Goal: Task Accomplishment & Management: Manage account settings

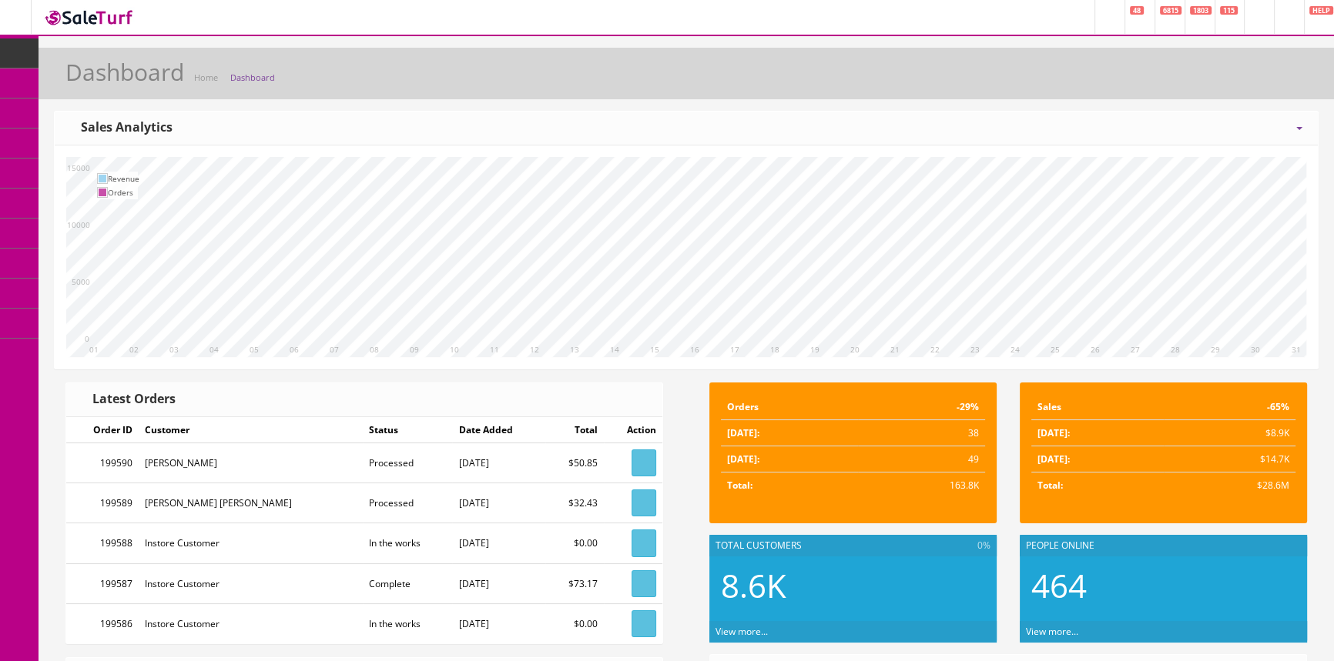
click at [119, 80] on span "Products" at bounding box center [111, 82] width 38 height 13
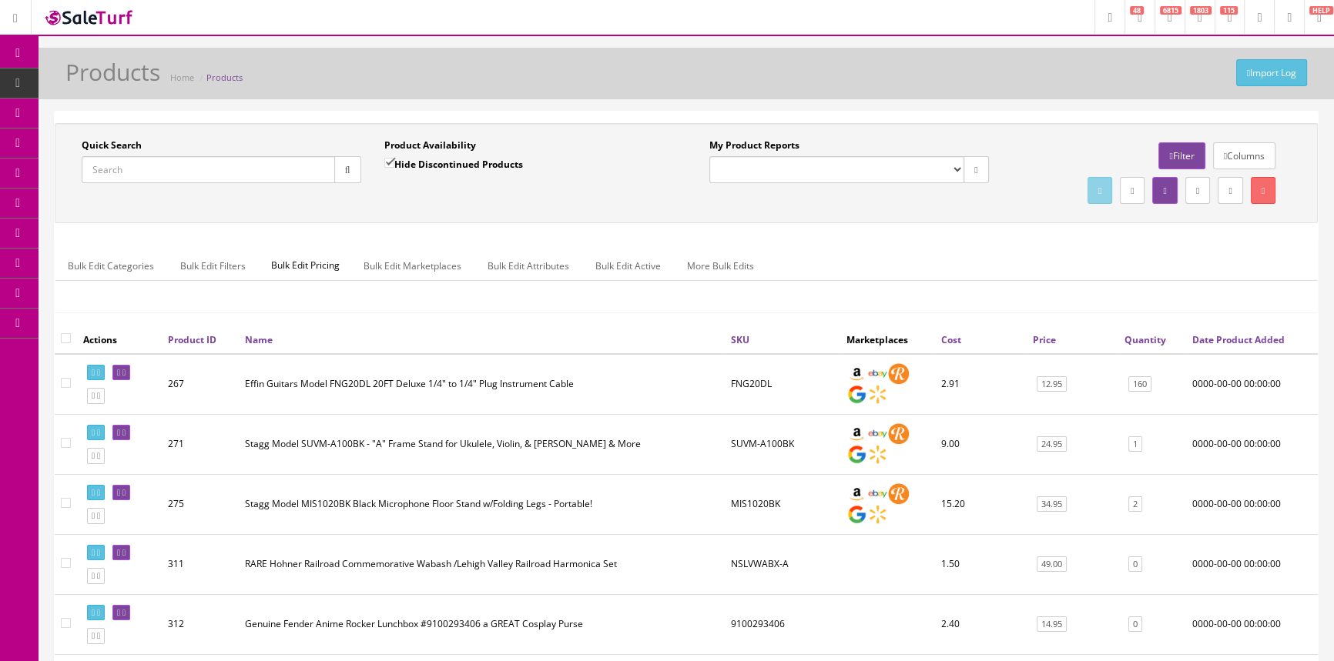
click at [164, 166] on input "Quick Search" at bounding box center [208, 169] width 253 height 27
paste input "[PHONE_NUMBER]"
type input "[PHONE_NUMBER]"
click at [347, 170] on icon "button" at bounding box center [347, 170] width 5 height 9
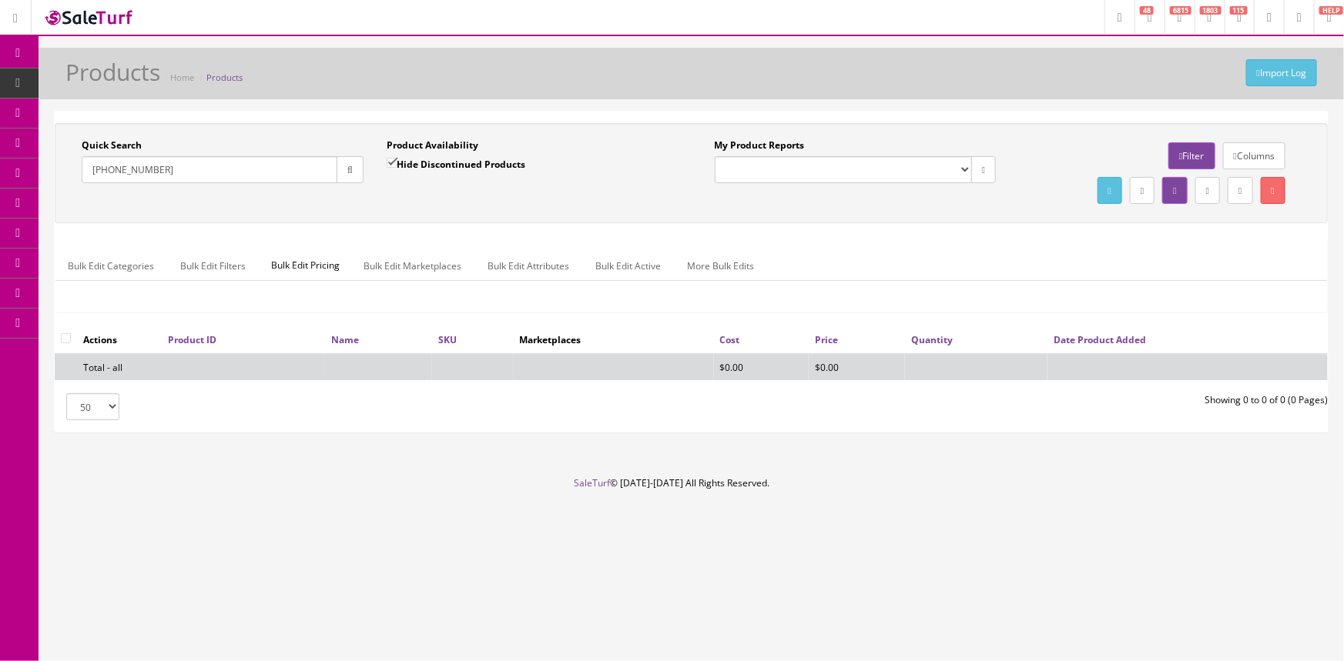
click at [393, 162] on input "Hide Discontinued Products" at bounding box center [392, 163] width 10 height 10
checkbox input "false"
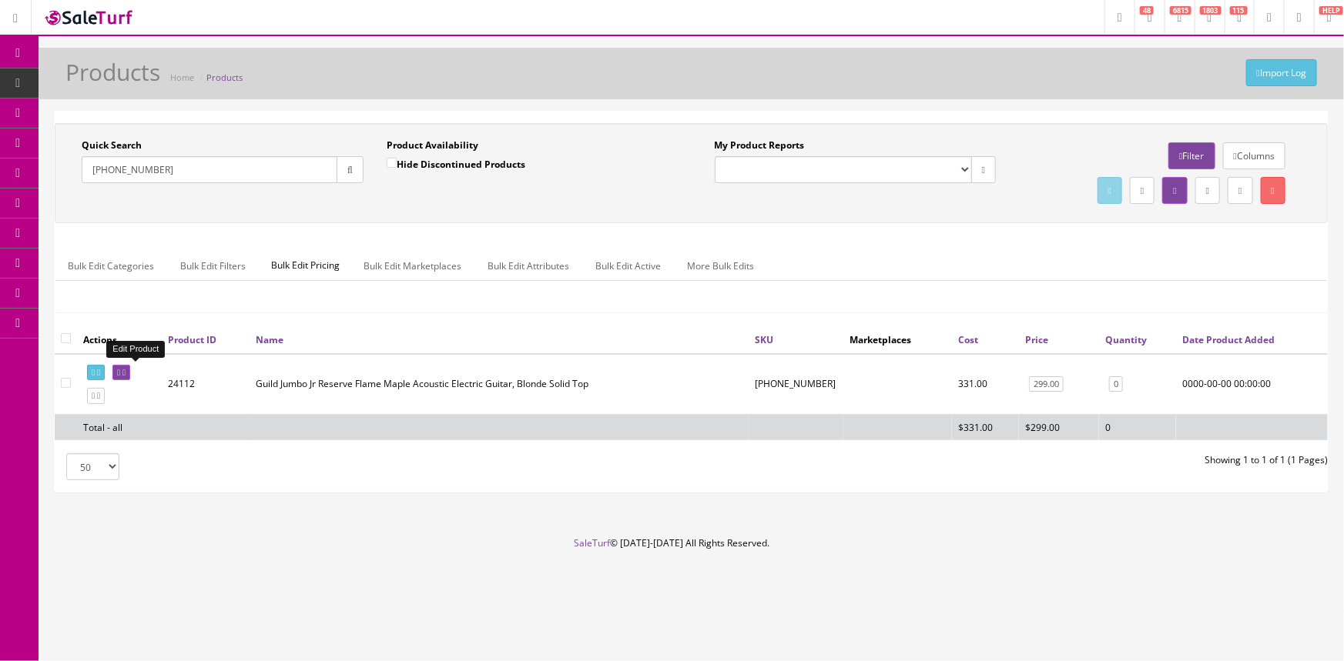
click at [120, 369] on icon at bounding box center [118, 373] width 3 height 8
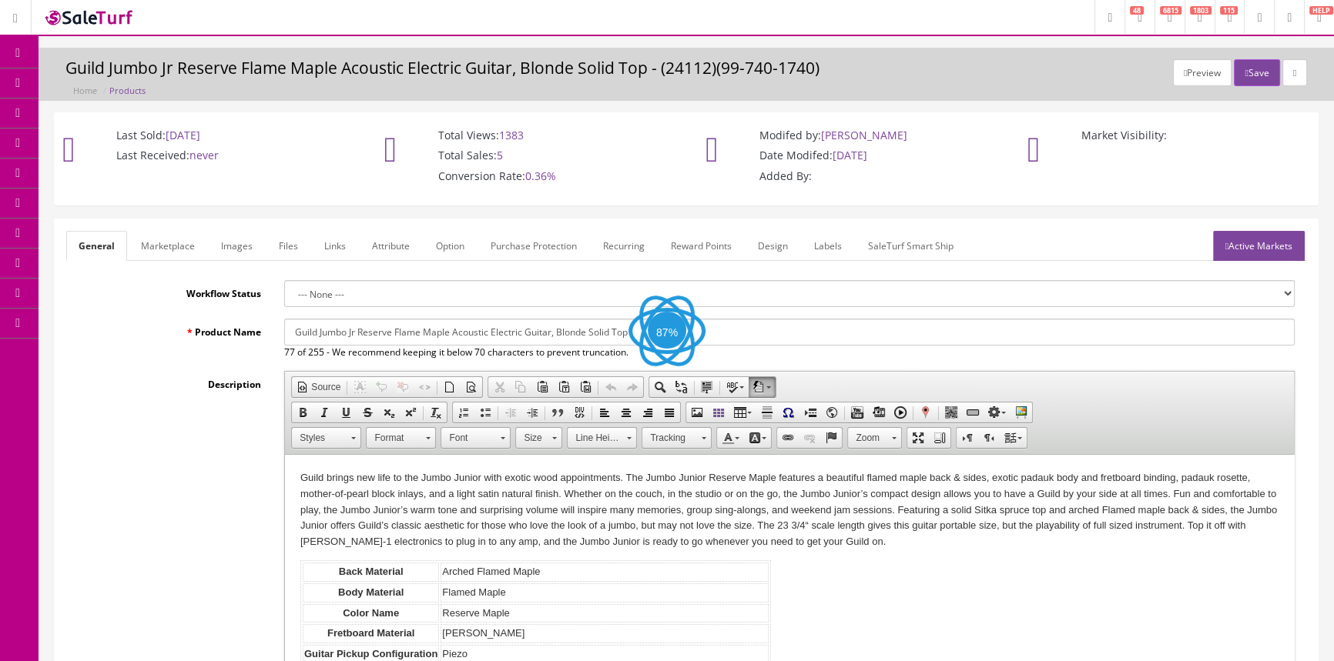
click at [1261, 243] on link "Active Markets" at bounding box center [1259, 246] width 92 height 30
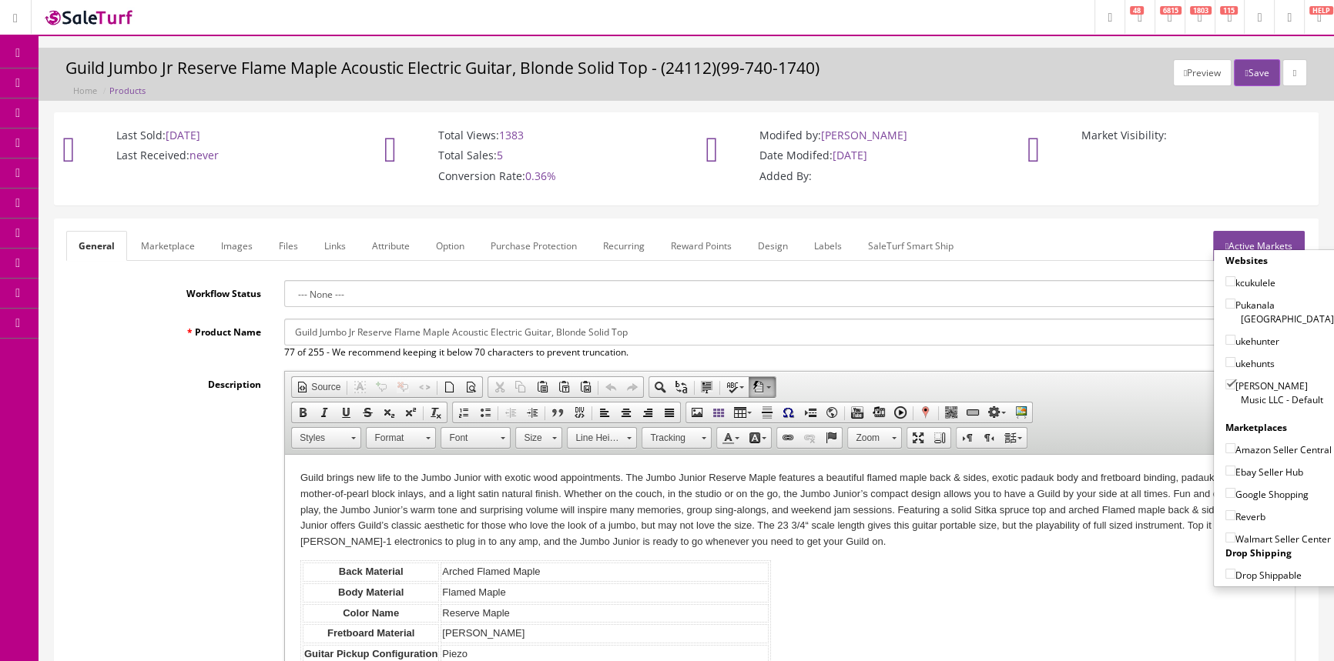
click at [1277, 139] on p "Market Visibility:" at bounding box center [1169, 136] width 268 height 14
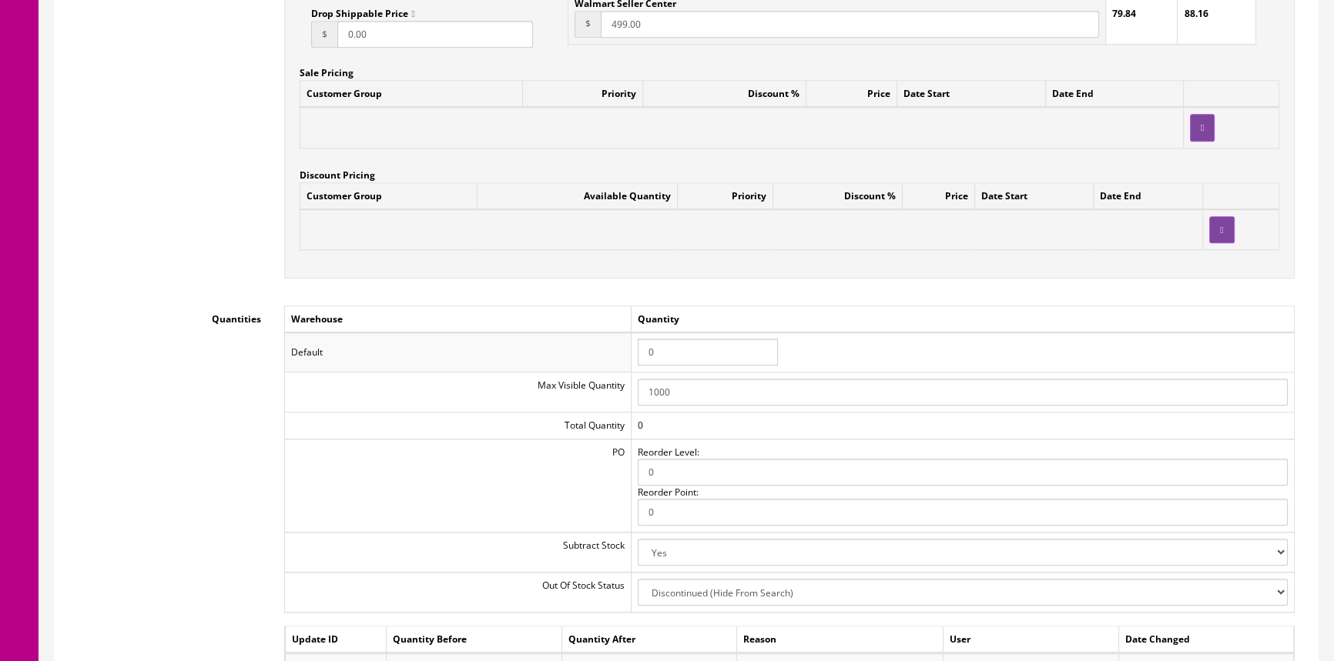
scroll to position [1470, 0]
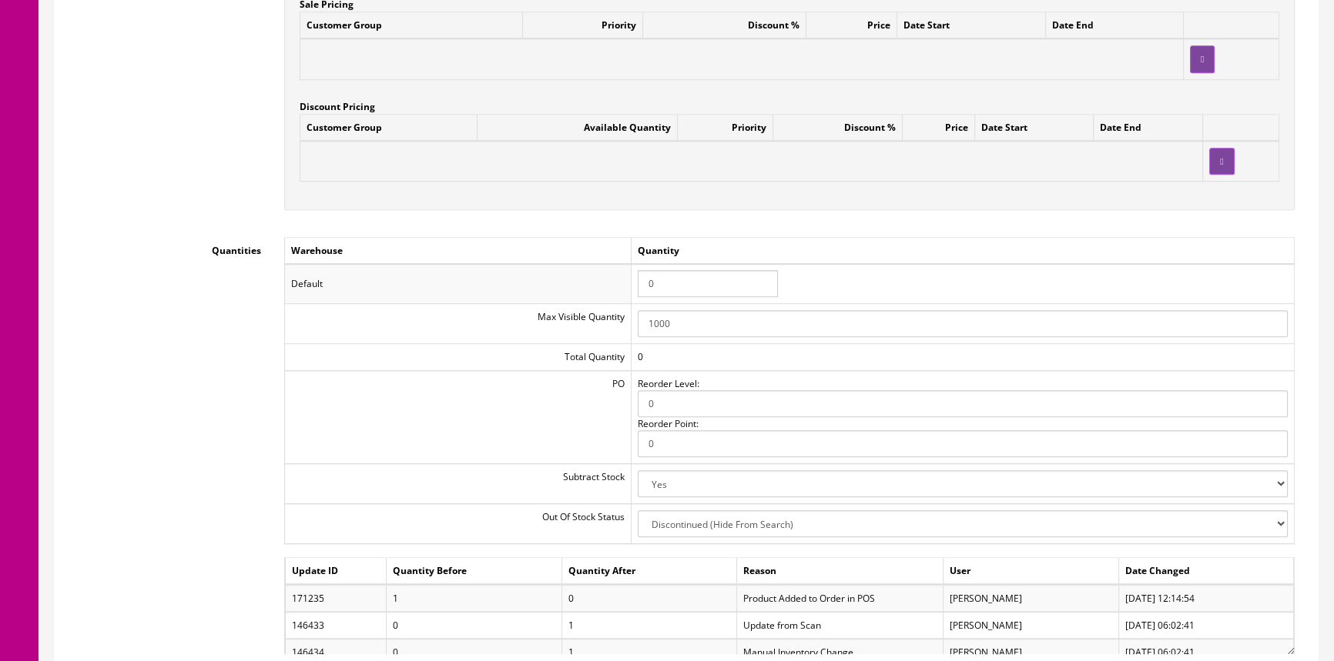
click at [688, 288] on input "0" at bounding box center [708, 283] width 140 height 27
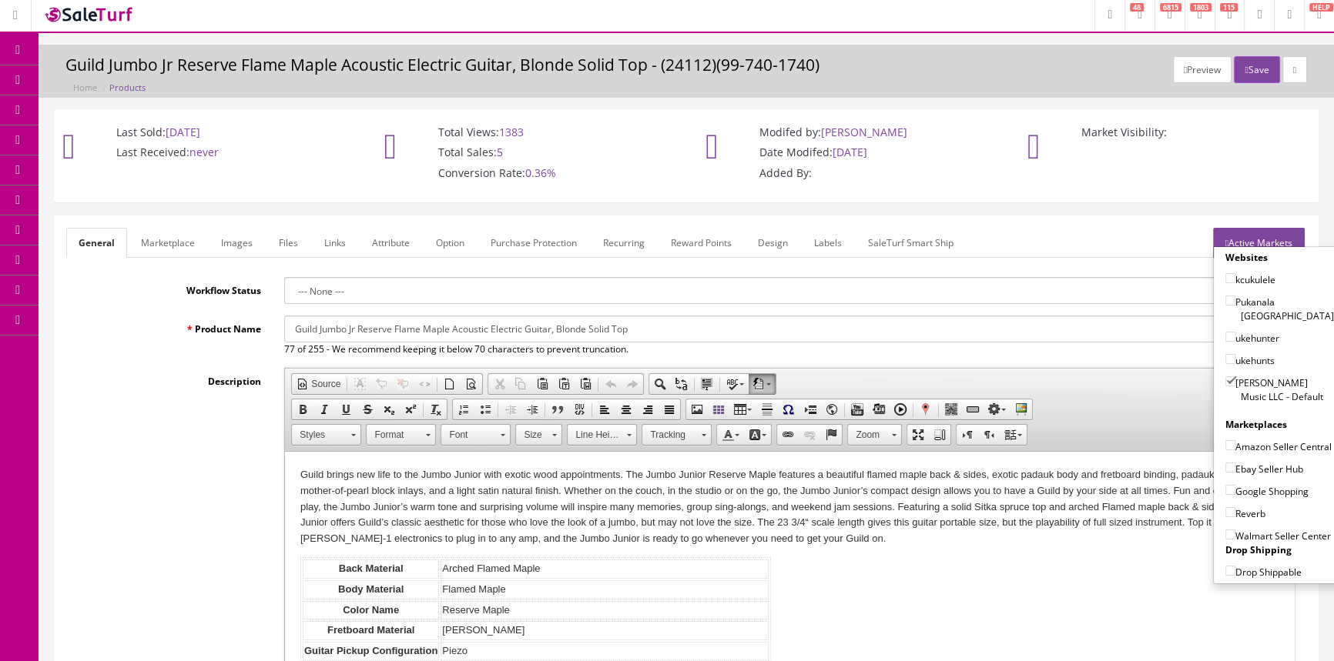
scroll to position [0, 0]
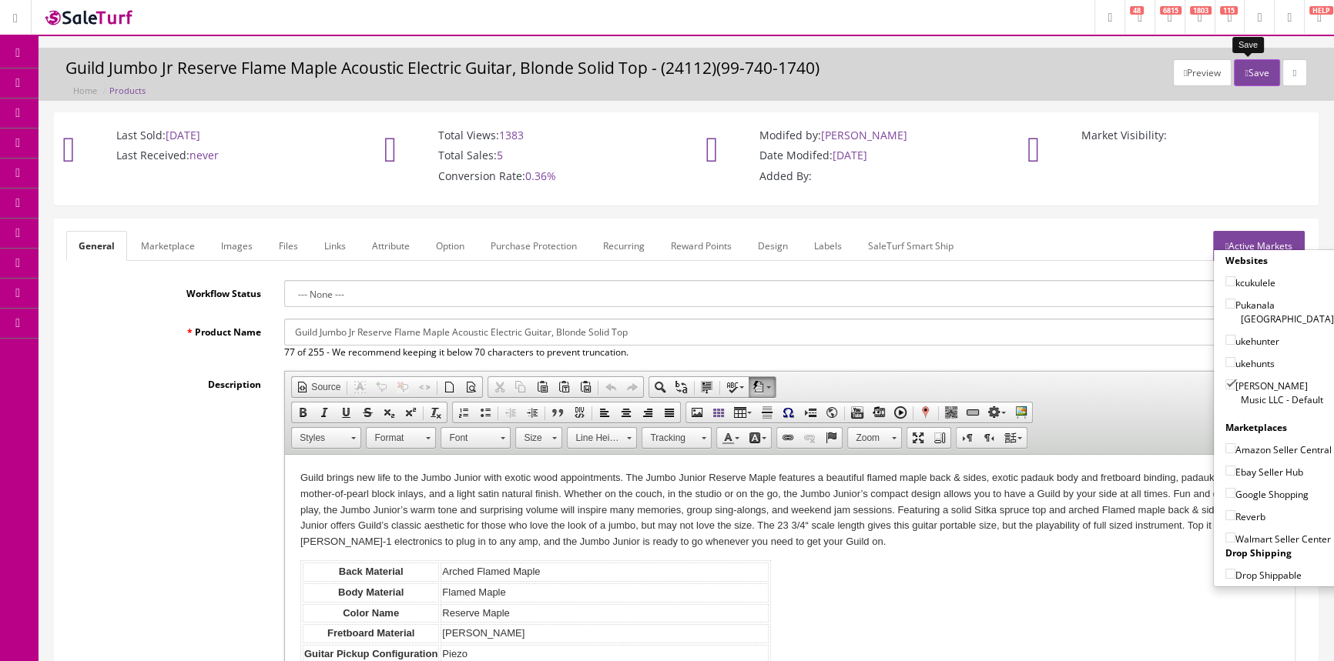
type input "1"
click at [1250, 68] on button "Save" at bounding box center [1256, 72] width 45 height 27
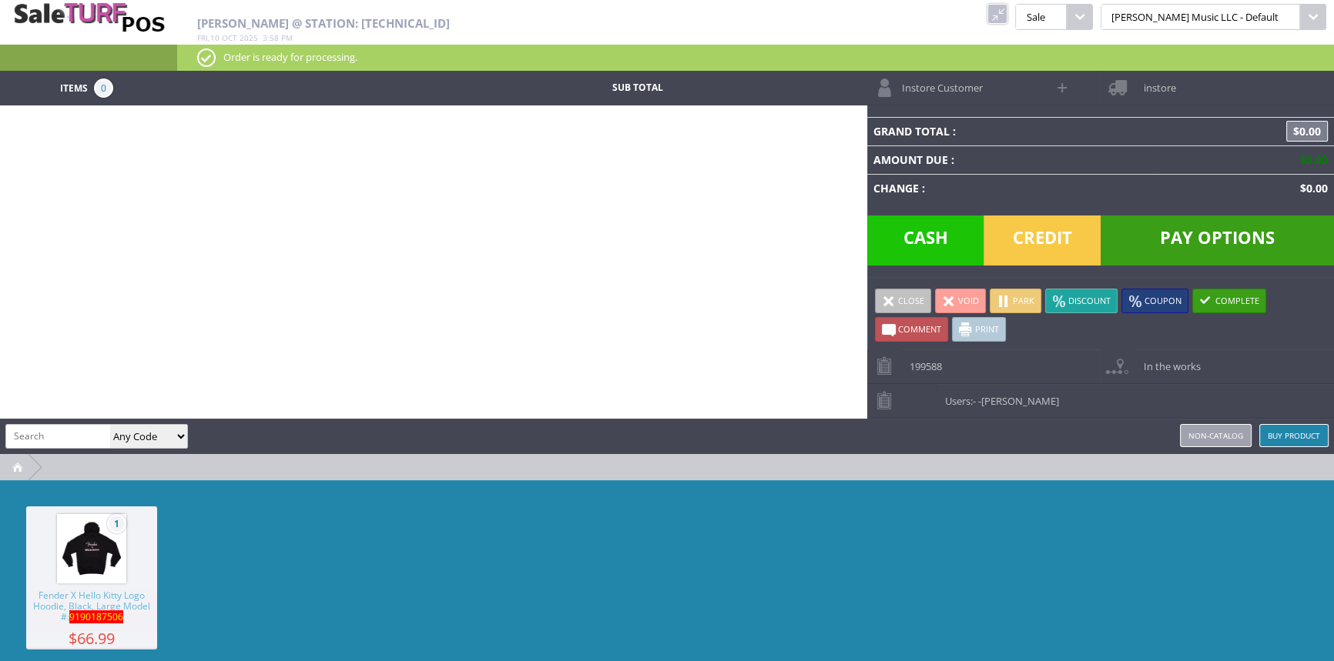
click at [1007, 13] on link at bounding box center [997, 14] width 20 height 20
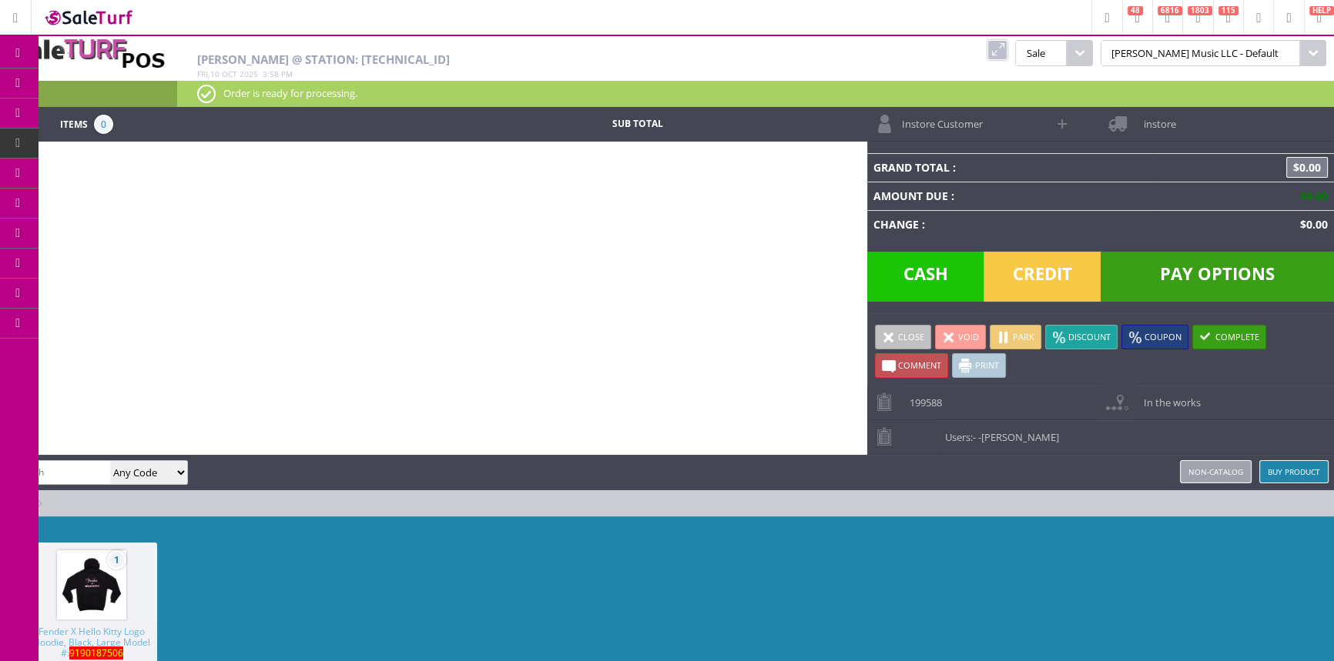
click at [137, 168] on span "Order List" at bounding box center [114, 174] width 45 height 14
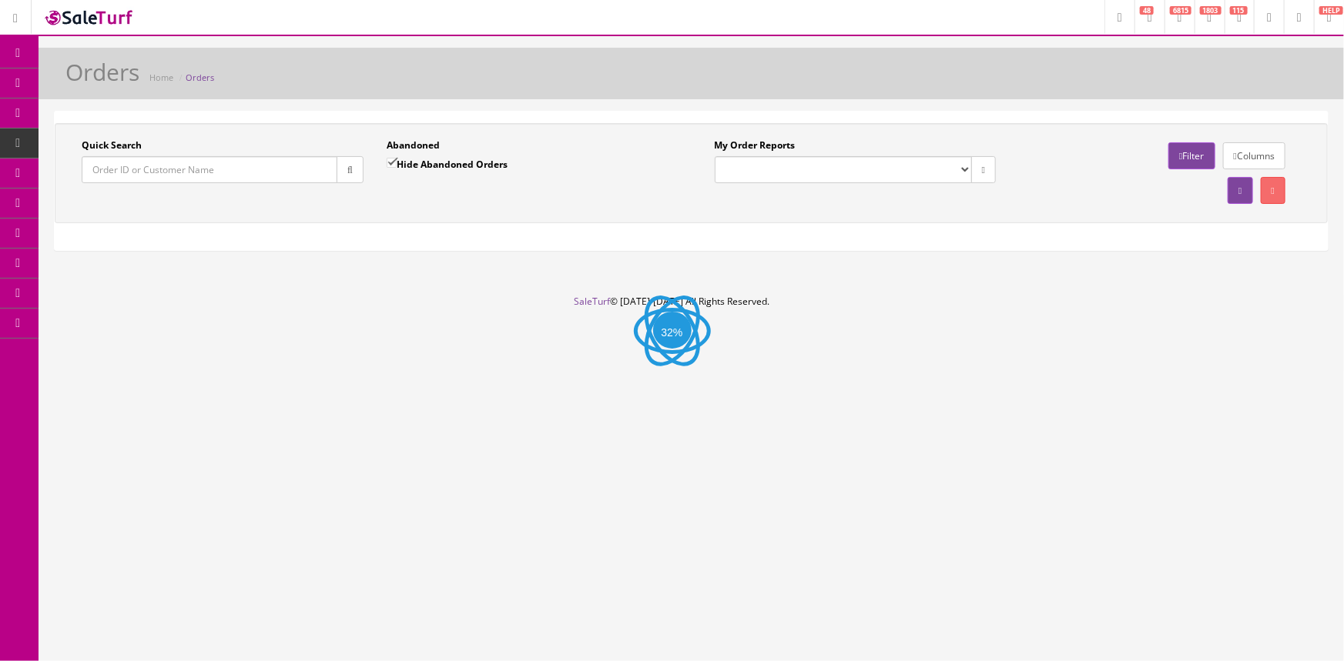
drag, startPoint x: 147, startPoint y: 176, endPoint x: 259, endPoint y: 195, distance: 113.2
click at [152, 177] on input "Quick Search" at bounding box center [210, 169] width 256 height 27
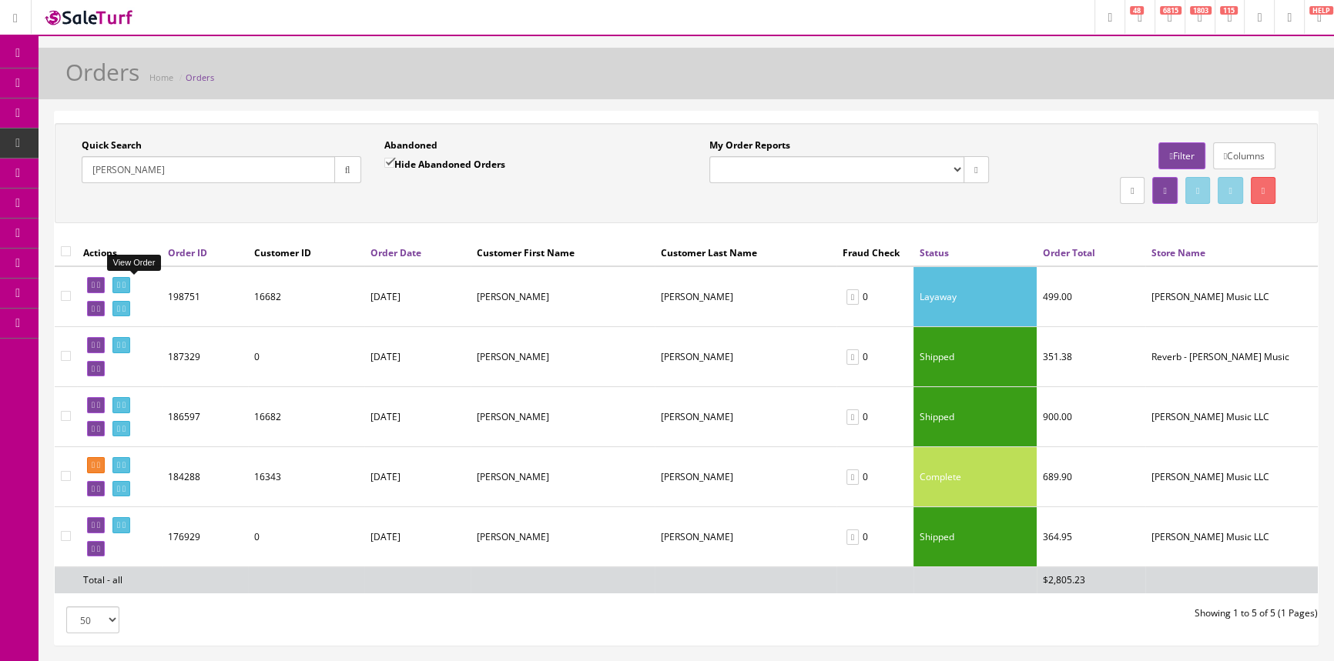
type input "jeff brandon"
click at [120, 283] on icon at bounding box center [118, 285] width 3 height 8
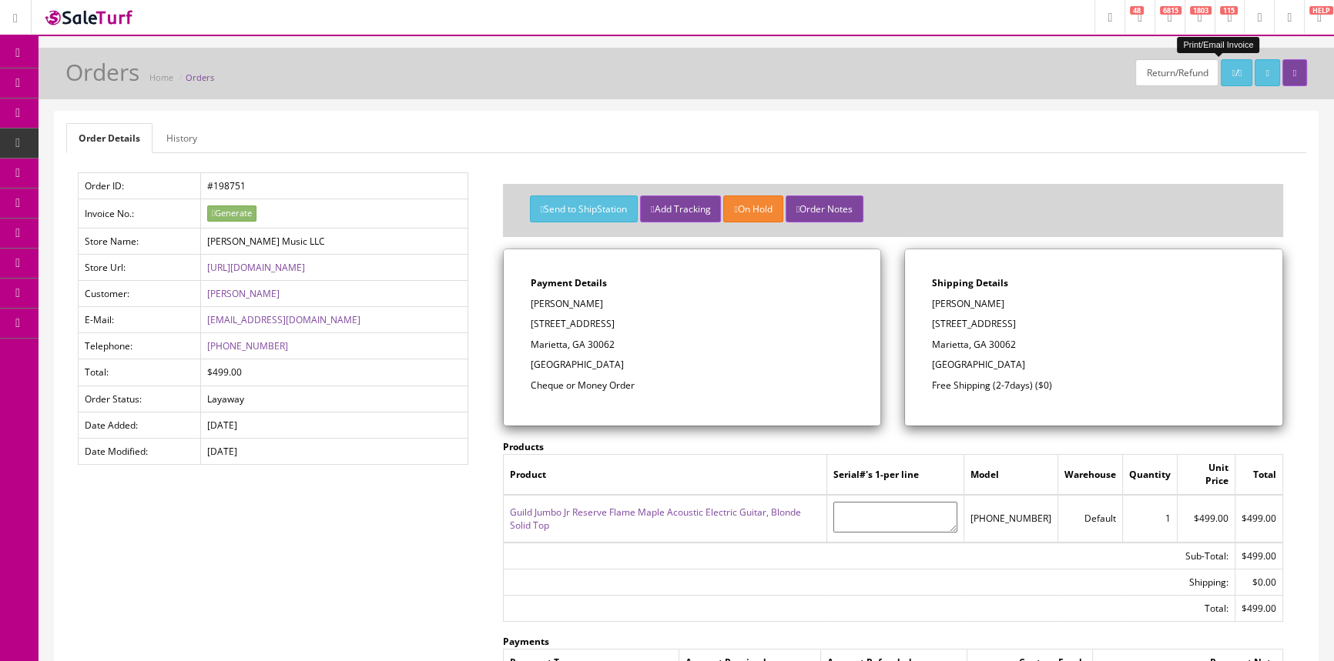
click at [1231, 69] on icon at bounding box center [1232, 73] width 3 height 9
